Goal: Task Accomplishment & Management: Manage account settings

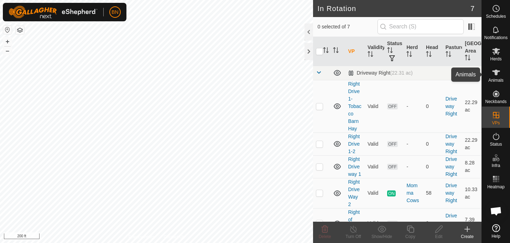
click at [491, 75] on icon at bounding box center [495, 72] width 9 height 9
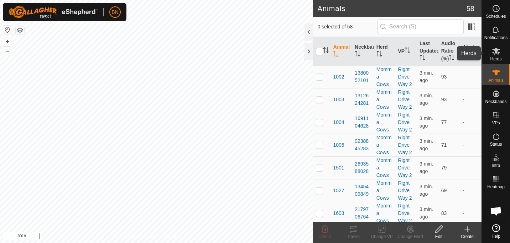
click at [498, 48] on icon at bounding box center [495, 51] width 9 height 9
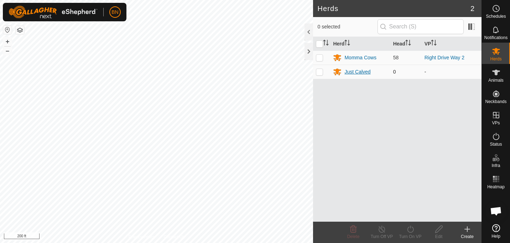
click at [348, 72] on div "Just Calved" at bounding box center [357, 71] width 26 height 7
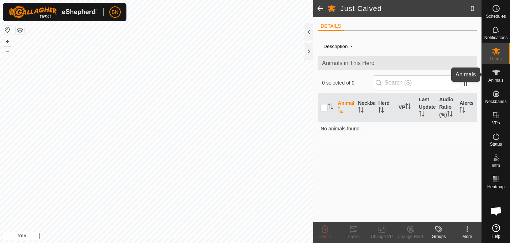
click at [496, 78] on span "Animals" at bounding box center [495, 80] width 15 height 4
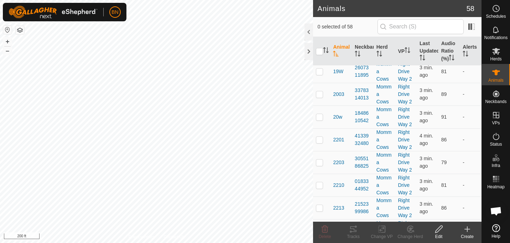
scroll to position [416, 0]
click at [319, 184] on p-checkbox at bounding box center [319, 185] width 7 height 6
click at [471, 232] on create-svg-icon at bounding box center [467, 229] width 28 height 9
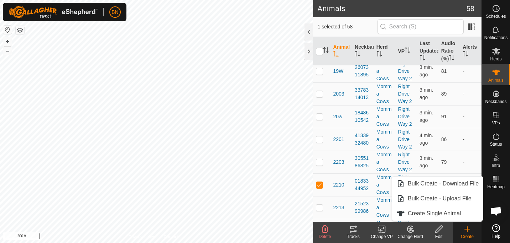
click at [412, 236] on div "Change Herd" at bounding box center [410, 237] width 28 height 6
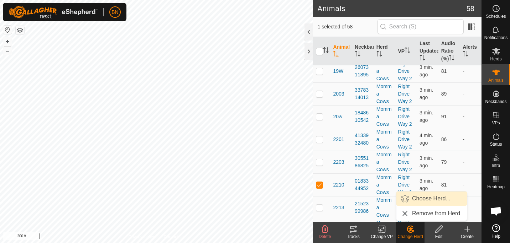
click at [433, 198] on link "Choose Herd..." at bounding box center [431, 199] width 70 height 14
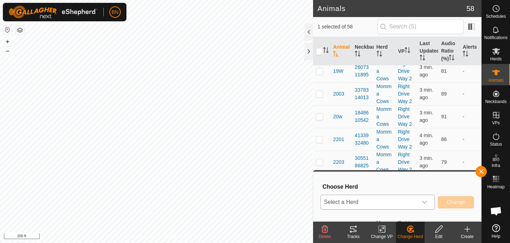
click at [427, 200] on icon "dropdown trigger" at bounding box center [424, 203] width 6 height 6
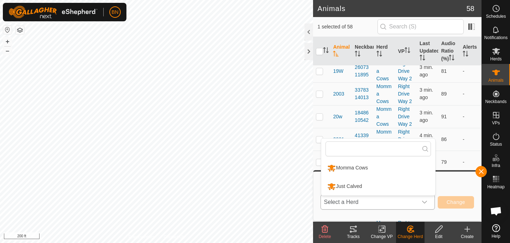
click at [373, 185] on li "Just Calved" at bounding box center [378, 187] width 114 height 18
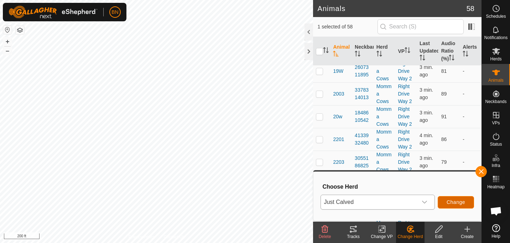
click at [459, 200] on span "Change" at bounding box center [455, 203] width 19 height 6
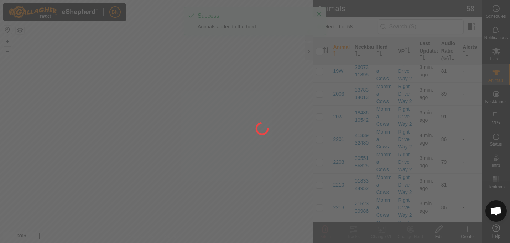
checkbox input "false"
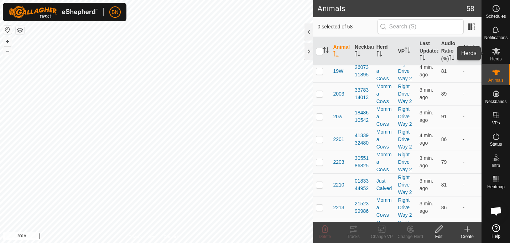
click at [497, 50] on icon at bounding box center [496, 51] width 8 height 7
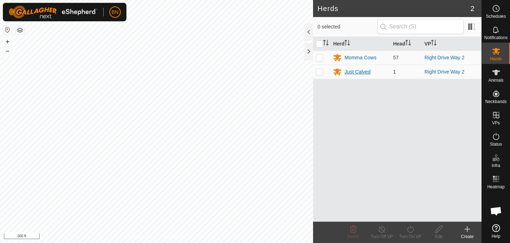
click at [347, 69] on div "Just Calved" at bounding box center [357, 71] width 26 height 7
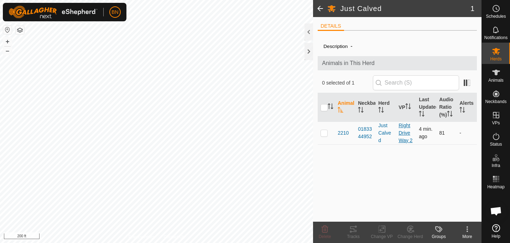
click at [405, 130] on link "Right Drive Way 2" at bounding box center [405, 133] width 14 height 21
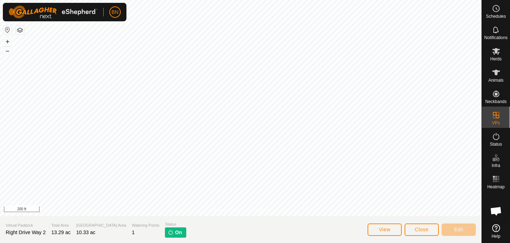
click at [175, 230] on span "On" at bounding box center [178, 232] width 7 height 7
click at [168, 233] on img at bounding box center [171, 233] width 6 height 6
click at [377, 226] on button "View" at bounding box center [384, 230] width 34 height 12
click at [391, 227] on button "View" at bounding box center [384, 230] width 34 height 12
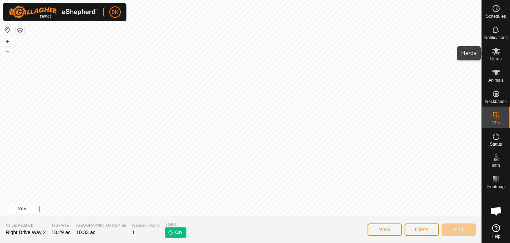
click at [494, 53] on icon at bounding box center [495, 51] width 9 height 9
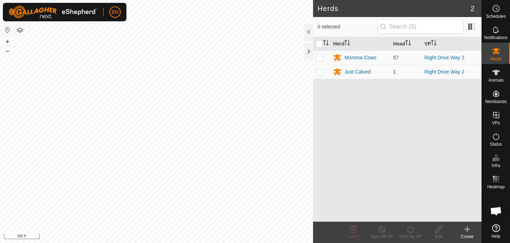
click at [323, 73] on td at bounding box center [321, 72] width 17 height 14
checkbox input "true"
click at [381, 230] on line at bounding box center [382, 230] width 6 height 6
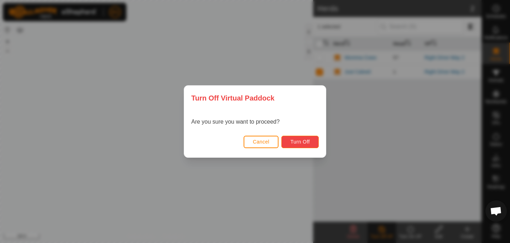
click at [295, 139] on button "Turn Off" at bounding box center [299, 142] width 37 height 12
